Goal: Complete application form

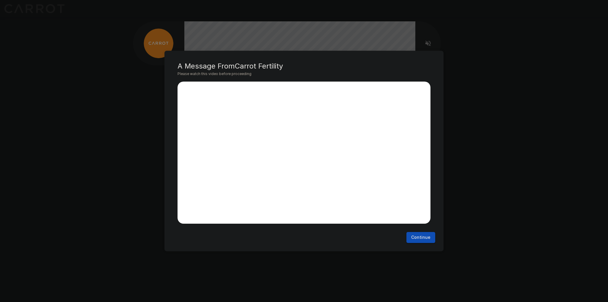
click at [414, 239] on button "Continue" at bounding box center [420, 237] width 29 height 11
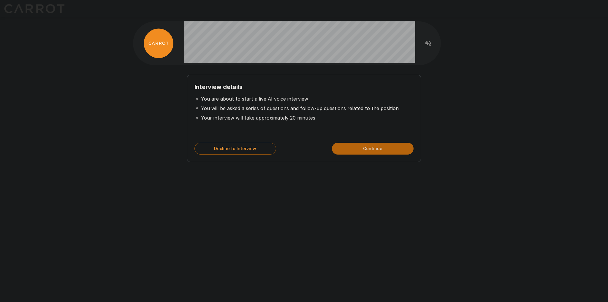
click at [356, 148] on button "Continue" at bounding box center [373, 149] width 82 height 12
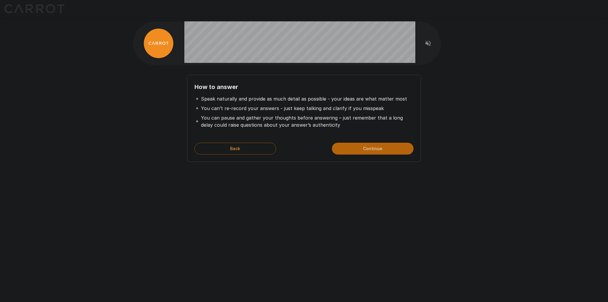
click at [356, 148] on button "Continue" at bounding box center [373, 149] width 82 height 12
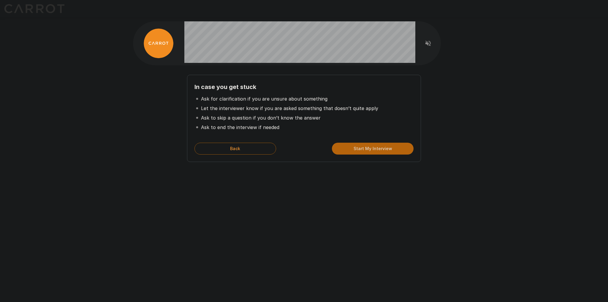
click at [356, 148] on button "Start My Interview" at bounding box center [373, 149] width 82 height 12
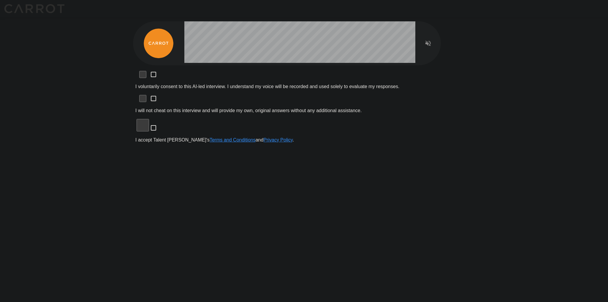
click at [199, 84] on p "I voluntarily consent to this AI-led interview. I understand my voice will be r…" at bounding box center [303, 86] width 337 height 5
click at [199, 108] on p "I will not cheat on this interview and will provide my own, original answers wi…" at bounding box center [303, 110] width 337 height 5
click at [197, 137] on p "I accept Talent Llama's Terms and Conditions and Privacy Policy ." at bounding box center [303, 139] width 337 height 5
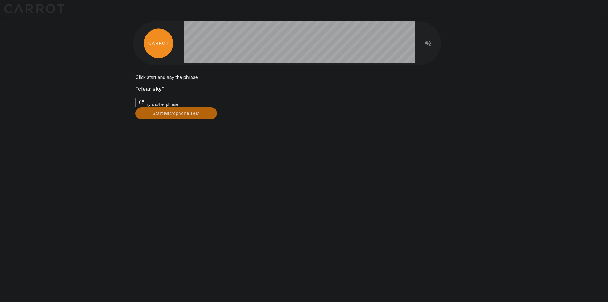
click at [217, 119] on button "Start Microphone Test" at bounding box center [176, 113] width 82 height 12
click at [165, 131] on button "Stop & Submit" at bounding box center [150, 128] width 30 height 6
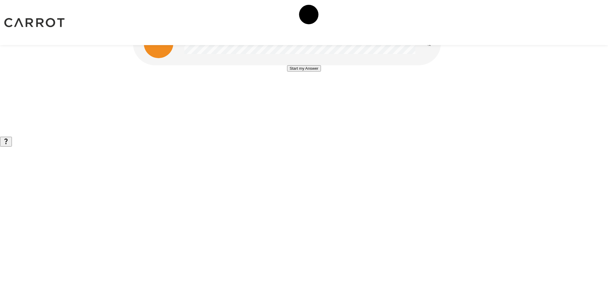
click at [380, 87] on div "Start my Answer" at bounding box center [304, 77] width 342 height 24
click at [315, 72] on button "Start my Answer" at bounding box center [304, 68] width 34 height 6
click at [319, 89] on button "Stop & Submit" at bounding box center [304, 86] width 30 height 6
click at [321, 72] on button "Start my Answer" at bounding box center [304, 68] width 34 height 6
click at [319, 89] on button "Stop & Submit" at bounding box center [304, 86] width 30 height 6
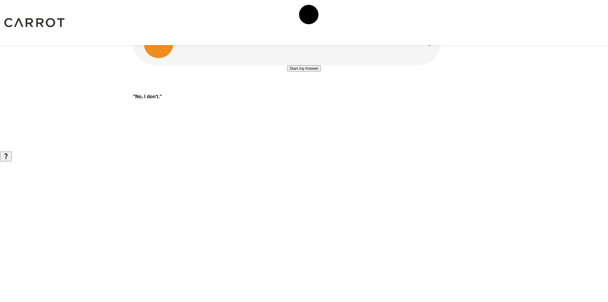
click at [321, 72] on button "Start my Answer" at bounding box center [304, 68] width 34 height 6
drag, startPoint x: 333, startPoint y: 129, endPoint x: 351, endPoint y: 120, distance: 20.0
click at [319, 89] on button "Stop & Submit" at bounding box center [304, 86] width 30 height 6
click at [310, 72] on button "Start my Answer" at bounding box center [304, 68] width 34 height 6
click at [319, 89] on button "Stop & Submit" at bounding box center [304, 86] width 30 height 6
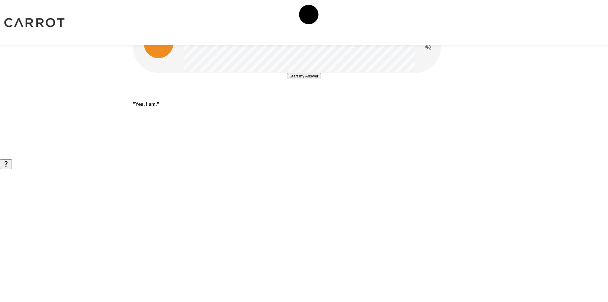
click at [321, 79] on button "Start my Answer" at bounding box center [304, 76] width 34 height 6
click at [319, 97] on button "Stop & Submit" at bounding box center [304, 94] width 30 height 6
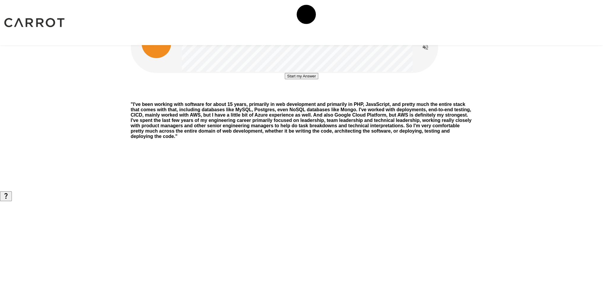
click at [318, 79] on button "Start my Answer" at bounding box center [302, 76] width 34 height 6
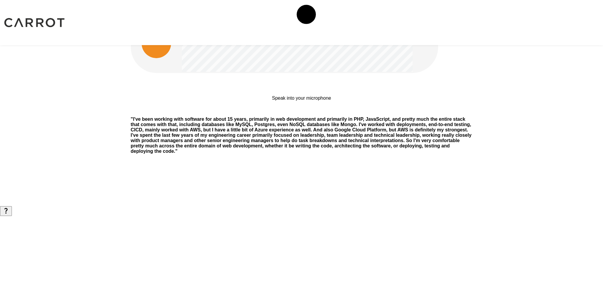
click at [442, 112] on div "Speak into your microphone Stop & Submit" at bounding box center [302, 92] width 342 height 39
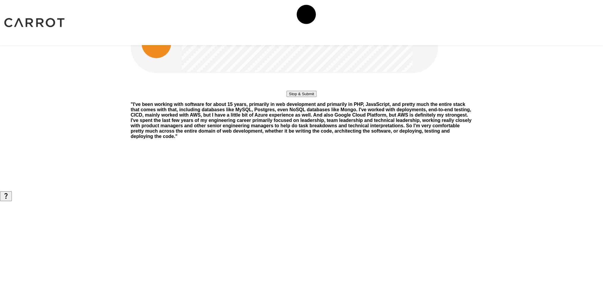
click at [317, 97] on button "Stop & Submit" at bounding box center [302, 94] width 30 height 6
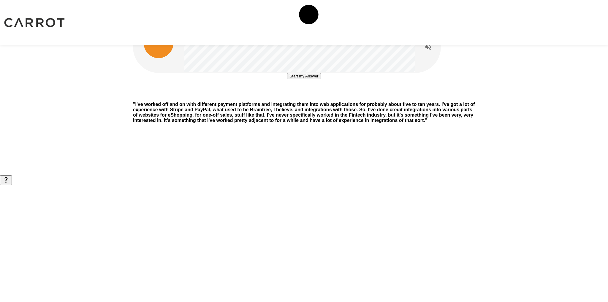
drag, startPoint x: 328, startPoint y: 140, endPoint x: 342, endPoint y: 136, distance: 14.2
click at [321, 79] on button "Start my Answer" at bounding box center [304, 76] width 34 height 6
drag, startPoint x: 315, startPoint y: 139, endPoint x: 357, endPoint y: 135, distance: 41.8
click at [315, 97] on button "Stop & Submit" at bounding box center [304, 94] width 30 height 6
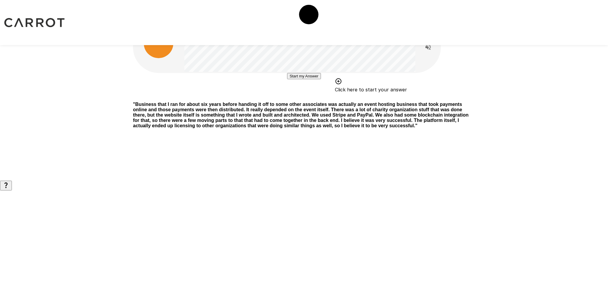
click at [303, 79] on button "Start my Answer" at bounding box center [304, 76] width 34 height 6
click at [319, 97] on button "Stop & Submit" at bounding box center [304, 94] width 30 height 6
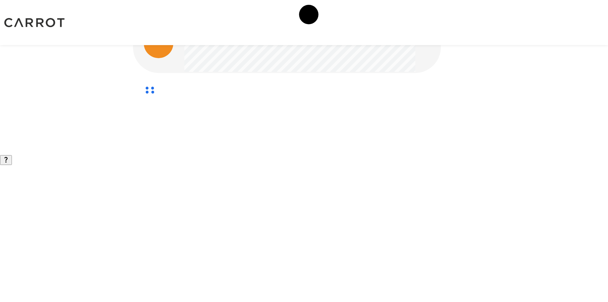
click at [509, 63] on div at bounding box center [304, 77] width 608 height 155
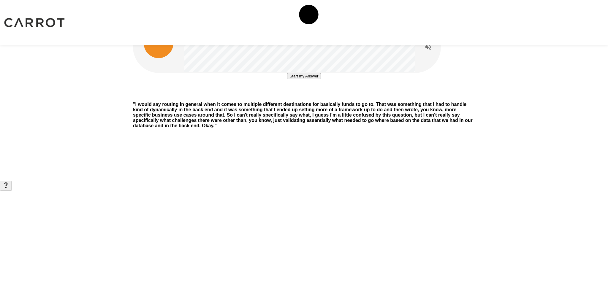
click at [321, 79] on button "Start my Answer" at bounding box center [304, 76] width 34 height 6
drag, startPoint x: 316, startPoint y: 137, endPoint x: 359, endPoint y: 134, distance: 44.1
click at [316, 97] on button "Stop & Submit" at bounding box center [304, 94] width 30 height 6
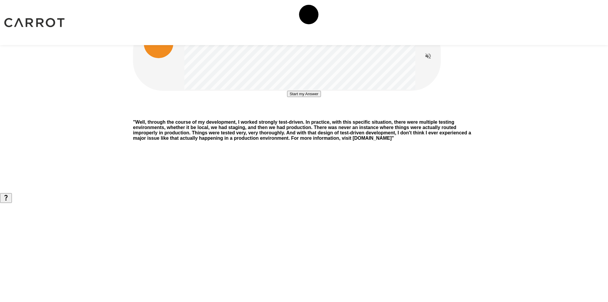
click at [296, 97] on button "Start my Answer" at bounding box center [304, 94] width 34 height 6
click at [319, 115] on button "Stop & Submit" at bounding box center [304, 112] width 30 height 6
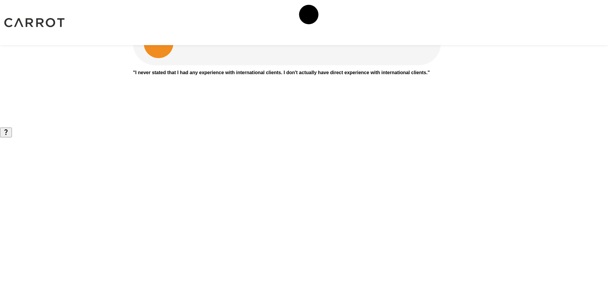
click at [545, 91] on div "" I never stated that I had any experience with international clients. I don't …" at bounding box center [304, 64] width 608 height 128
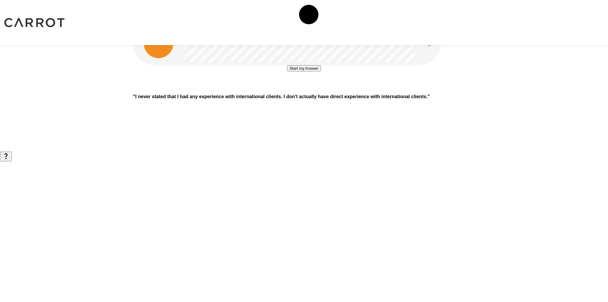
click at [321, 72] on button "Start my Answer" at bounding box center [304, 68] width 34 height 6
click at [319, 89] on button "Stop & Submit" at bounding box center [304, 86] width 30 height 6
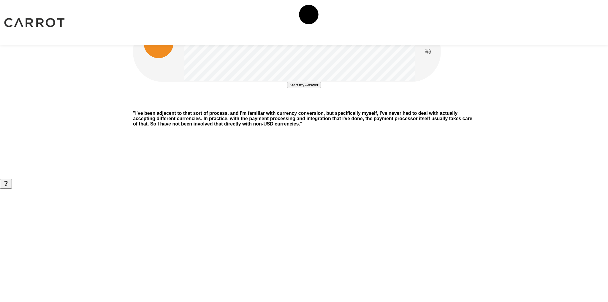
click at [321, 88] on button "Start my Answer" at bounding box center [304, 85] width 34 height 6
click at [290, 106] on button "Stop & Submit" at bounding box center [304, 103] width 30 height 6
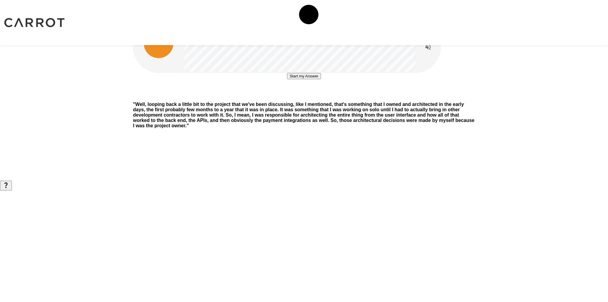
drag, startPoint x: 439, startPoint y: 105, endPoint x: 435, endPoint y: 111, distance: 7.1
click at [435, 97] on div "Start my Answer" at bounding box center [304, 85] width 342 height 24
click at [304, 79] on button "Start my Answer" at bounding box center [304, 76] width 34 height 6
click at [319, 97] on button "Stop & Submit" at bounding box center [304, 94] width 30 height 6
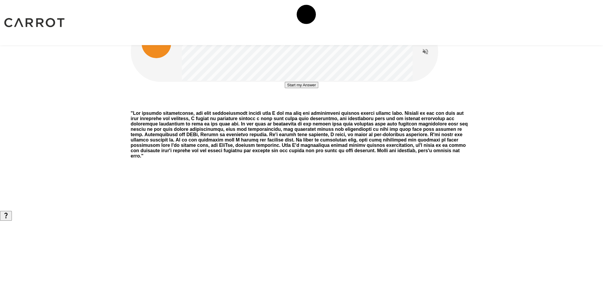
click at [301, 88] on button "Start my Answer" at bounding box center [302, 85] width 34 height 6
click at [317, 106] on button "Stop & Submit" at bounding box center [302, 103] width 30 height 6
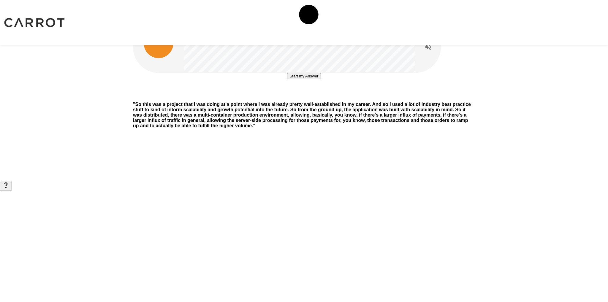
click at [321, 79] on button "Start my Answer" at bounding box center [304, 76] width 34 height 6
click at [319, 97] on button "Stop & Submit" at bounding box center [304, 94] width 30 height 6
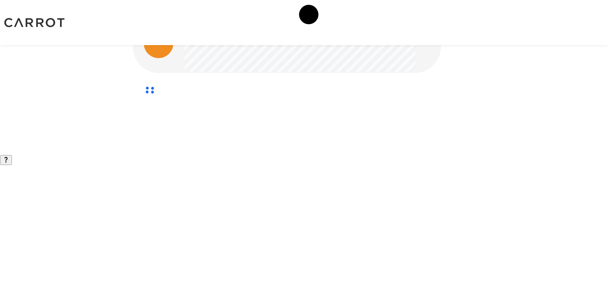
click at [508, 85] on div at bounding box center [304, 77] width 608 height 155
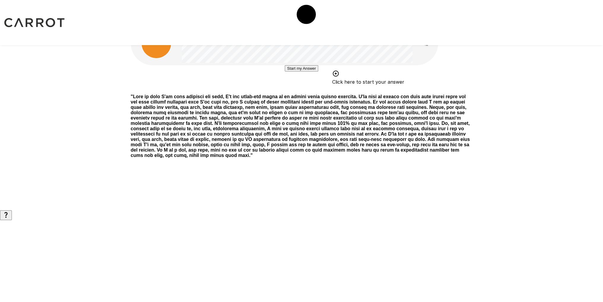
click at [290, 72] on button "Start my Answer" at bounding box center [302, 68] width 34 height 6
click at [293, 89] on button "Stop & Submit" at bounding box center [302, 86] width 30 height 6
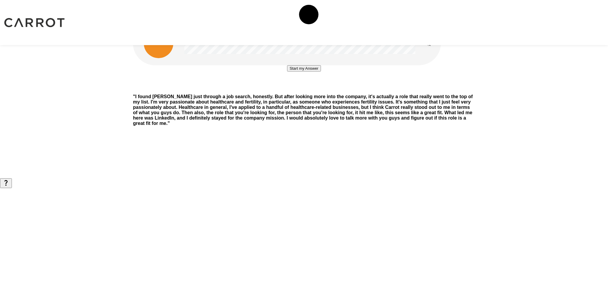
click at [321, 72] on button "Start my Answer" at bounding box center [304, 68] width 34 height 6
click at [319, 89] on button "Stop & Submit" at bounding box center [304, 86] width 30 height 6
